Goal: Task Accomplishment & Management: Manage account settings

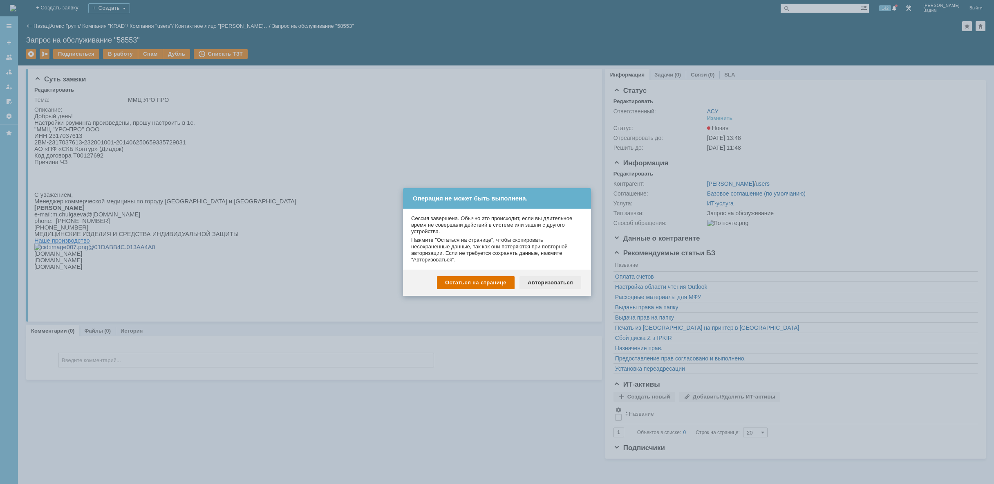
click at [543, 278] on div "Авторизоваться" at bounding box center [551, 282] width 62 height 13
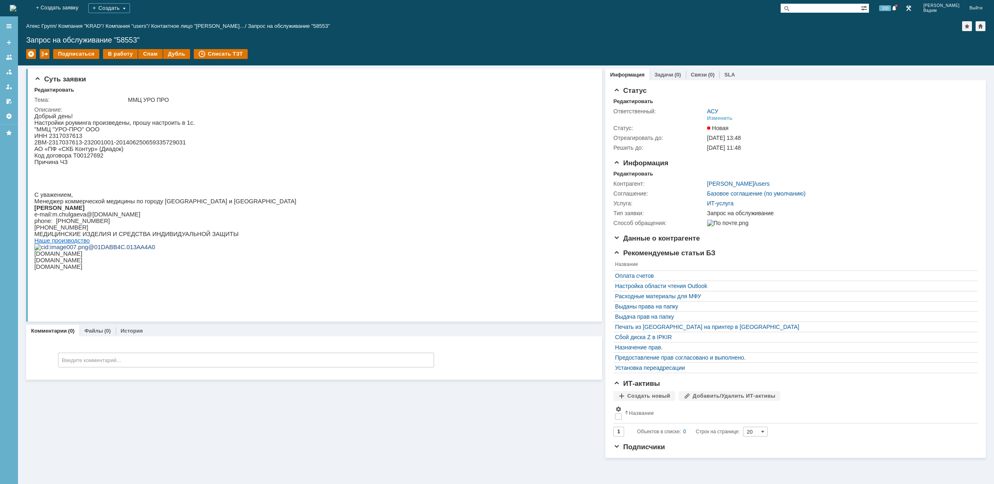
click at [16, 5] on img at bounding box center [13, 8] width 7 height 7
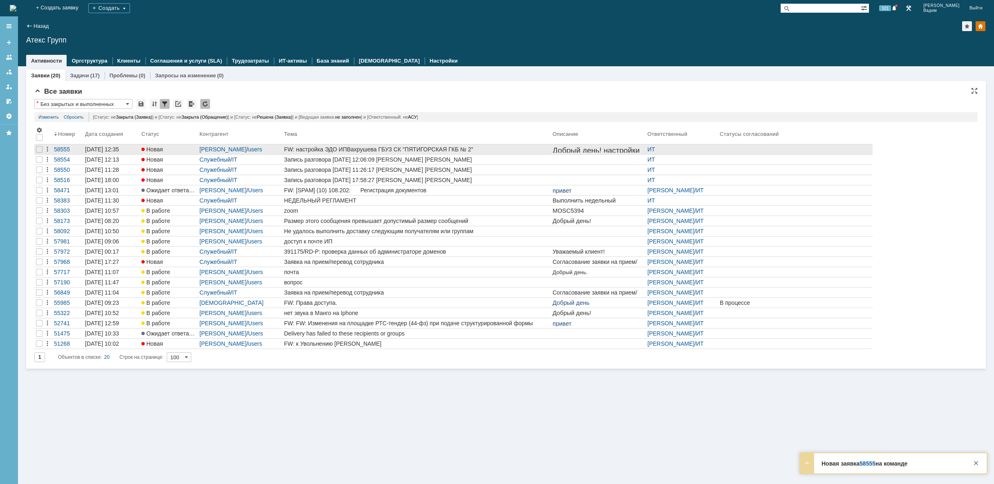
click at [540, 148] on div "FW: настройка ЭДО ИПВахрушева ГБУЗ СК "ПЯТИГОРСКАЯ ГКБ № 2"" at bounding box center [416, 149] width 265 height 7
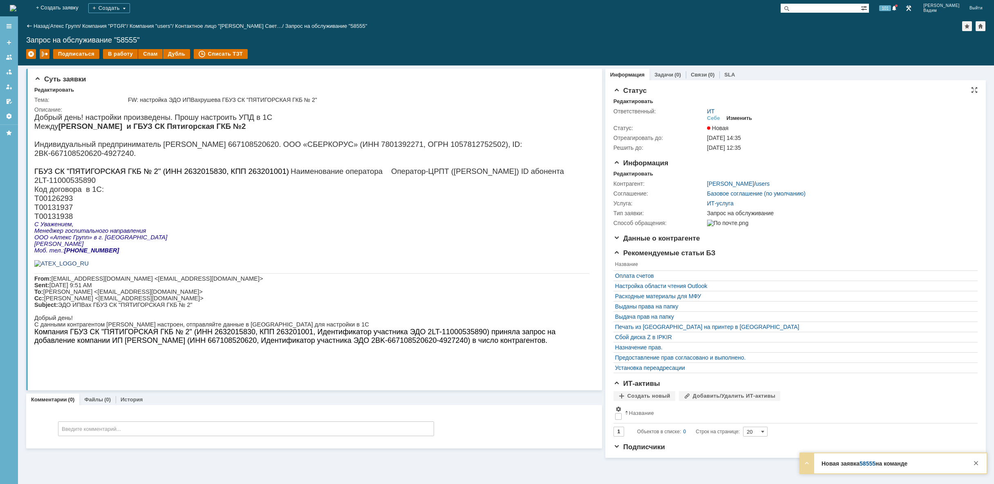
click at [748, 119] on div "Изменить" at bounding box center [740, 118] width 26 height 7
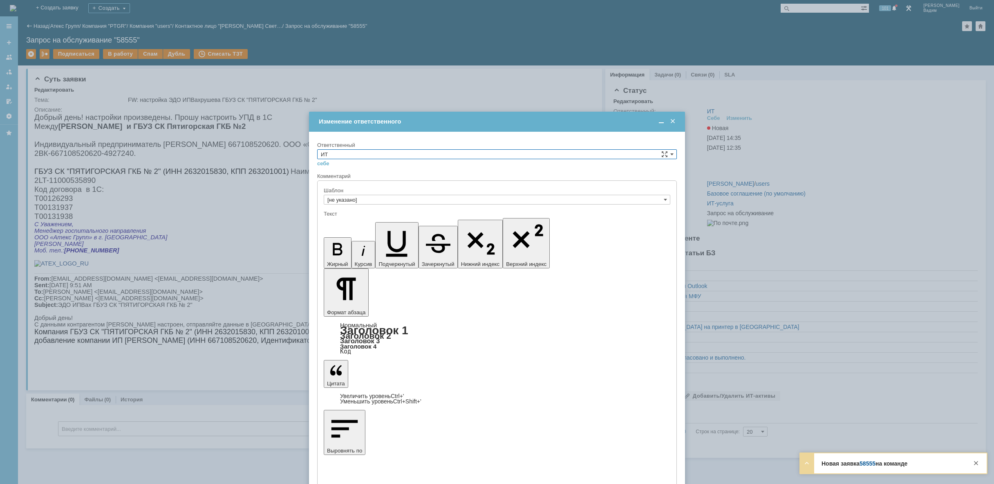
click at [413, 152] on input "ИТ" at bounding box center [497, 154] width 360 height 10
click at [347, 223] on span "АСУ" at bounding box center [497, 221] width 352 height 7
type input "АСУ"
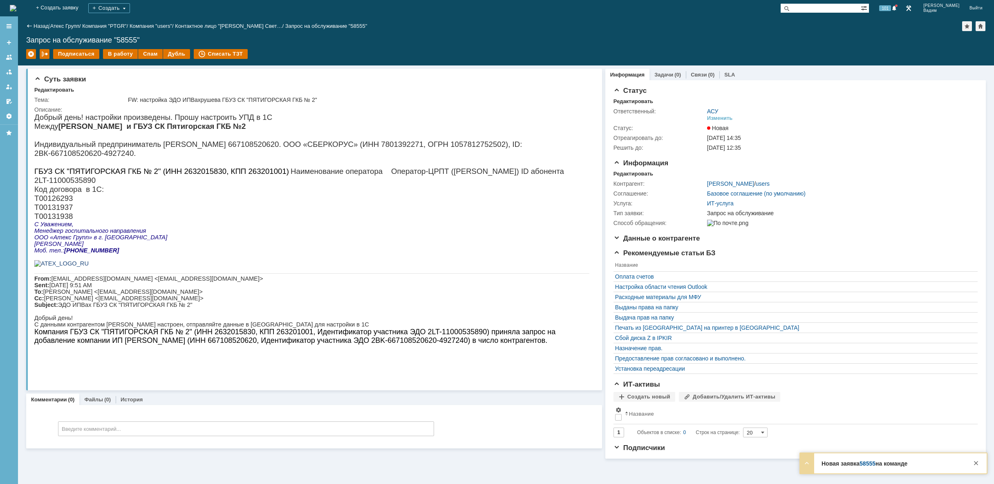
click at [16, 9] on img at bounding box center [13, 8] width 7 height 7
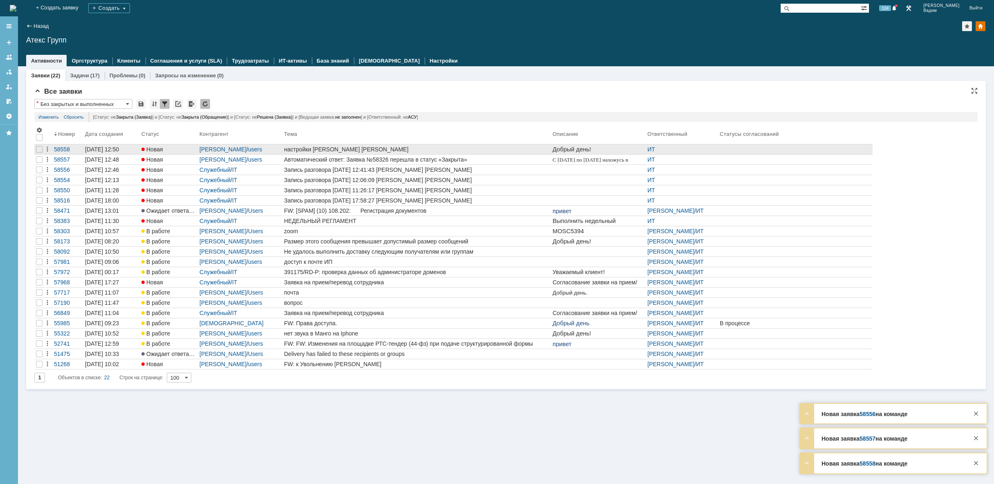
click at [491, 146] on div "настройки [PERSON_NAME] [PERSON_NAME]" at bounding box center [416, 149] width 265 height 7
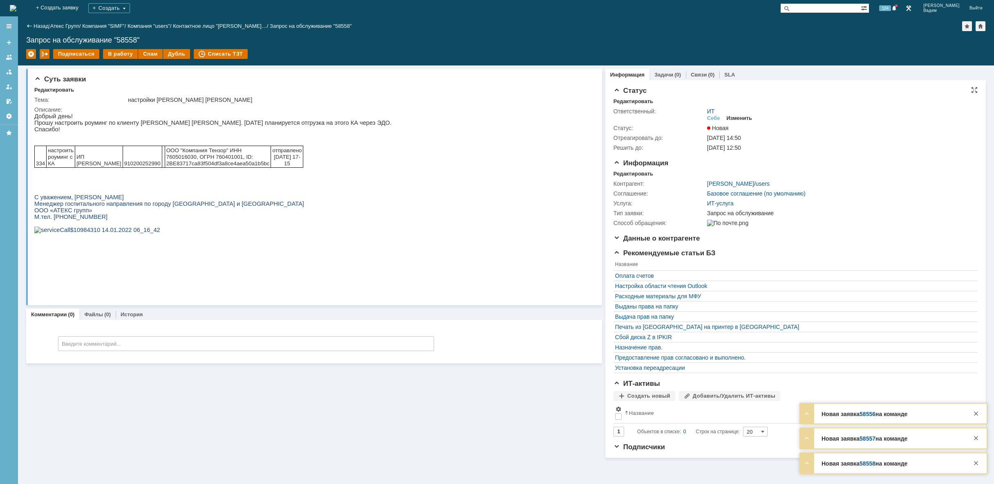
click at [741, 117] on div "Изменить" at bounding box center [740, 118] width 26 height 7
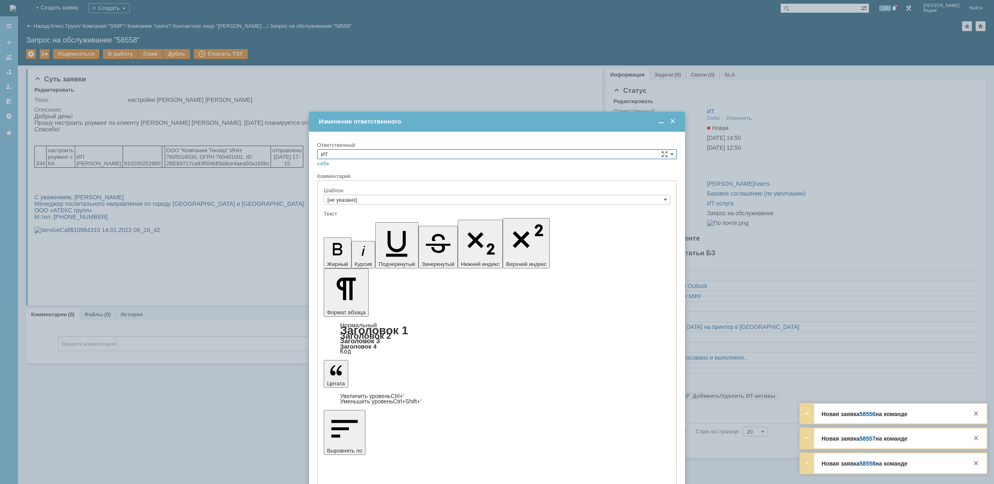
click at [418, 153] on input "ИТ" at bounding box center [497, 154] width 360 height 10
click at [356, 220] on span "АСУ" at bounding box center [497, 221] width 352 height 7
type input "АСУ"
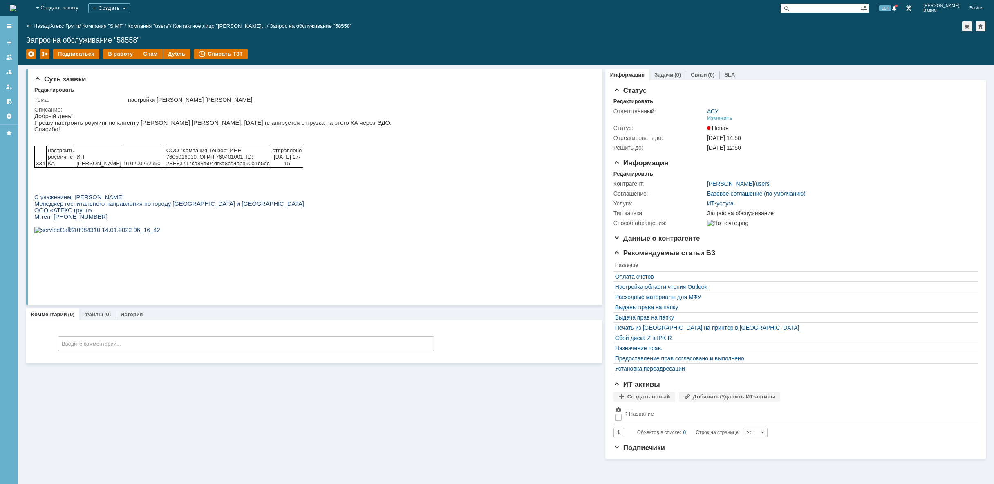
drag, startPoint x: 49, startPoint y: 9, endPoint x: 54, endPoint y: 9, distance: 4.5
click at [16, 9] on img at bounding box center [13, 8] width 7 height 7
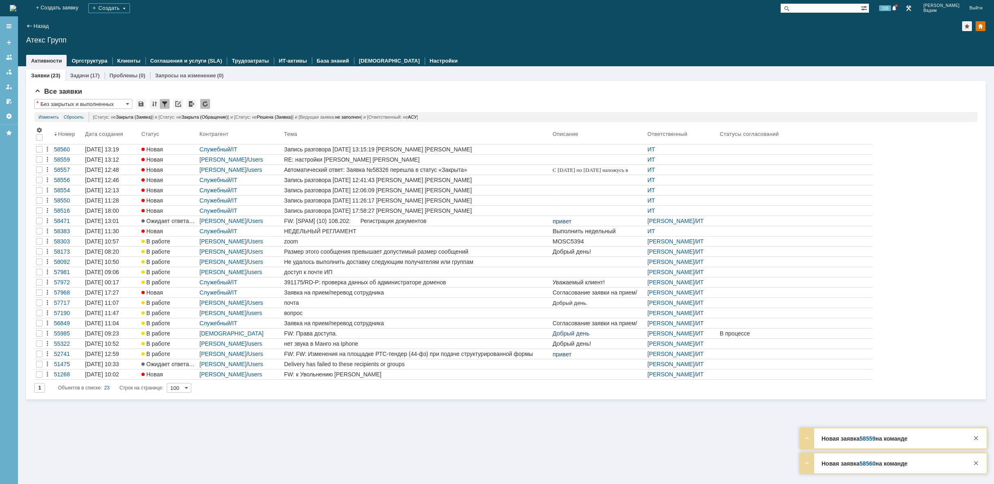
click at [16, 6] on img at bounding box center [13, 8] width 7 height 7
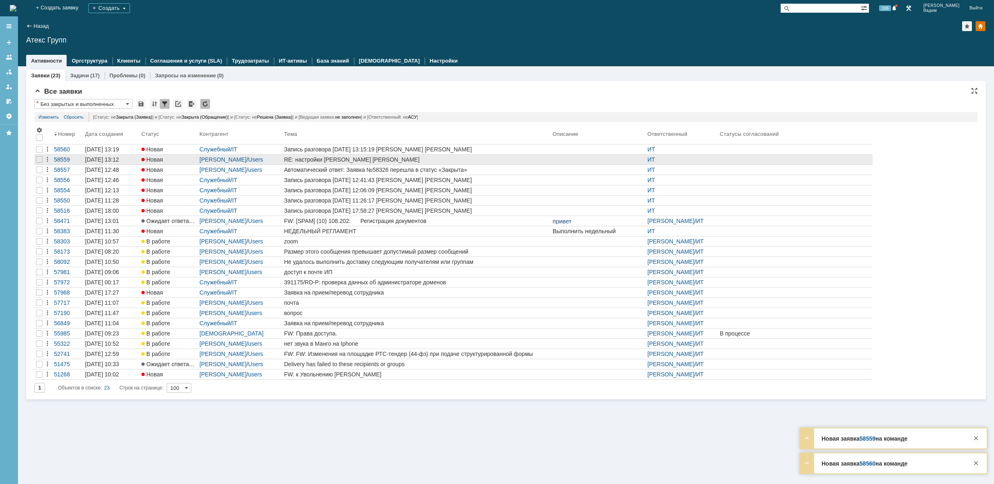
click at [409, 159] on div "RE: настройки [PERSON_NAME] [PERSON_NAME]" at bounding box center [416, 159] width 265 height 7
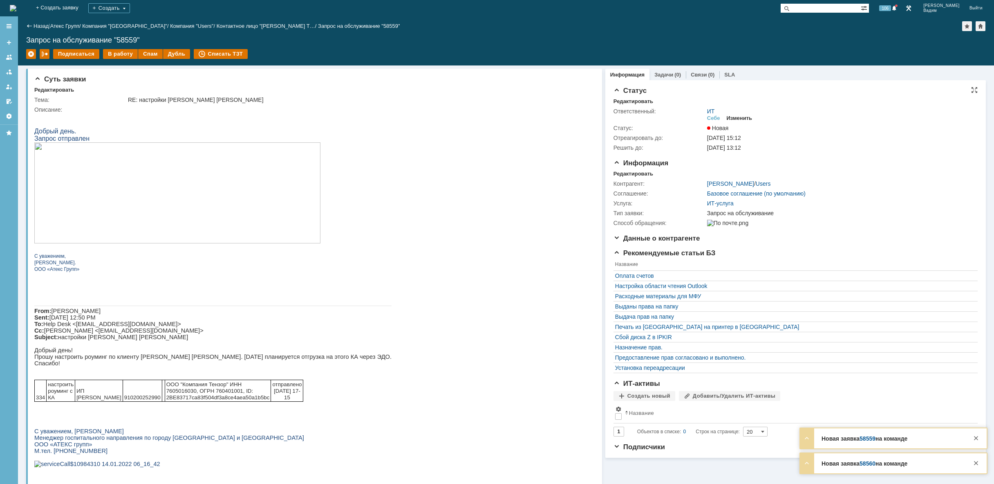
click at [737, 117] on div "Изменить" at bounding box center [740, 118] width 26 height 7
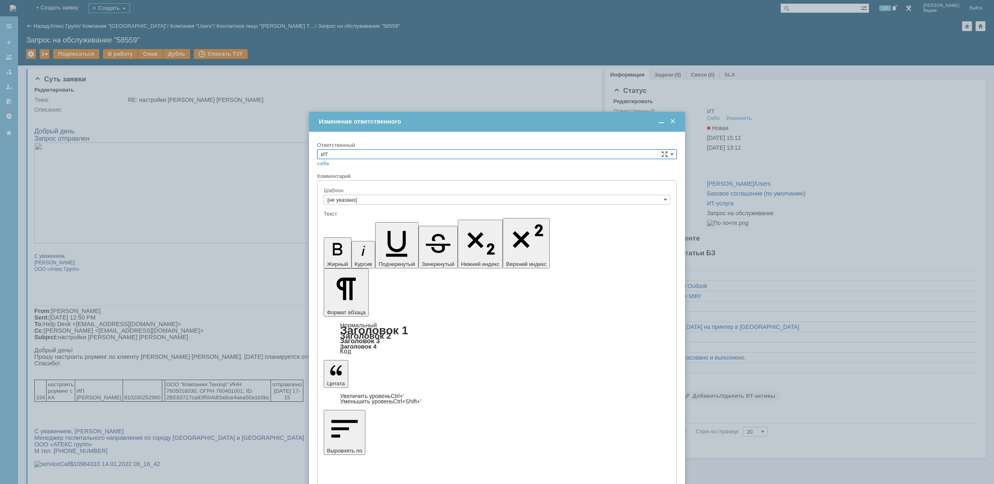
click at [339, 155] on input "ИТ" at bounding box center [497, 154] width 360 height 10
click at [341, 217] on div "АСУ" at bounding box center [497, 221] width 359 height 9
type input "АСУ"
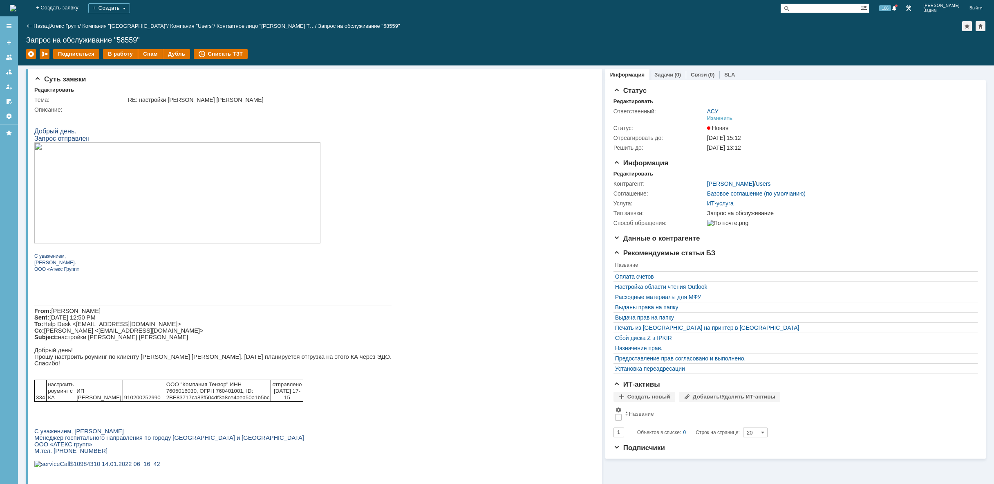
click at [16, 5] on img at bounding box center [13, 8] width 7 height 7
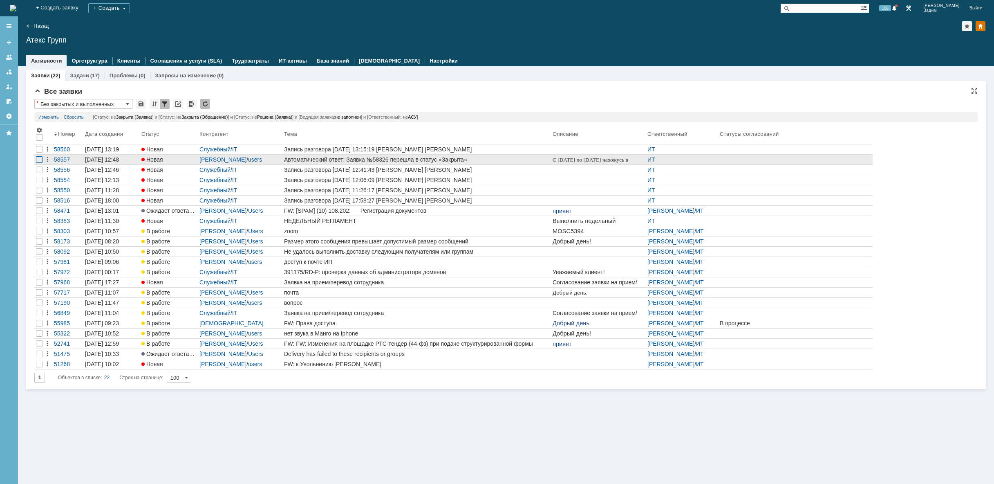
click at [37, 159] on div at bounding box center [39, 159] width 7 height 7
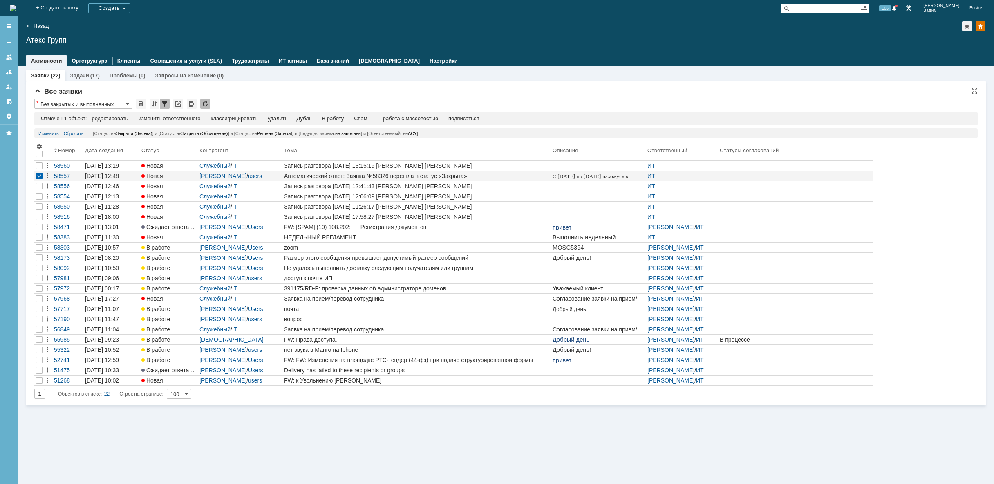
click at [278, 116] on div "удалить" at bounding box center [278, 118] width 20 height 7
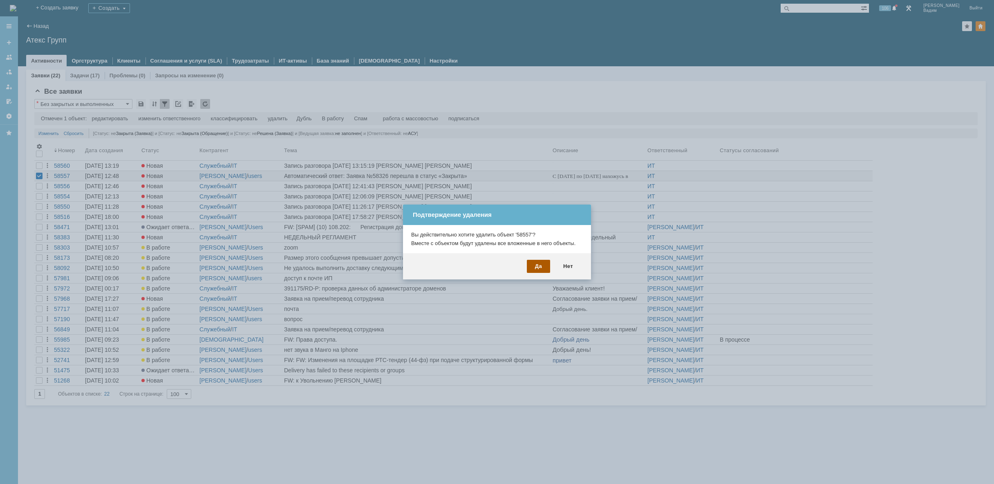
click at [540, 268] on div "Да" at bounding box center [538, 266] width 23 height 13
